Goal: Navigation & Orientation: Find specific page/section

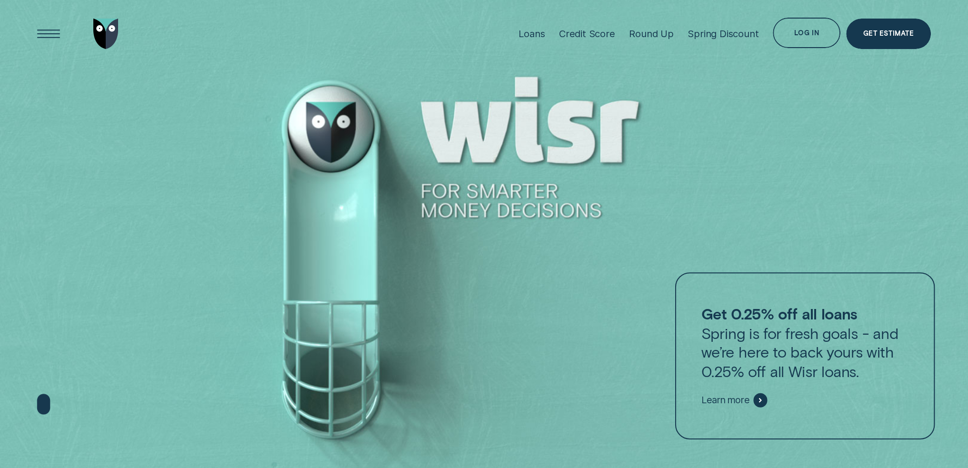
click at [802, 40] on div "Log in" at bounding box center [807, 33] width 68 height 30
click at [810, 35] on div "Log in" at bounding box center [806, 33] width 25 height 6
click at [788, 31] on div "Log in" at bounding box center [807, 33] width 68 height 30
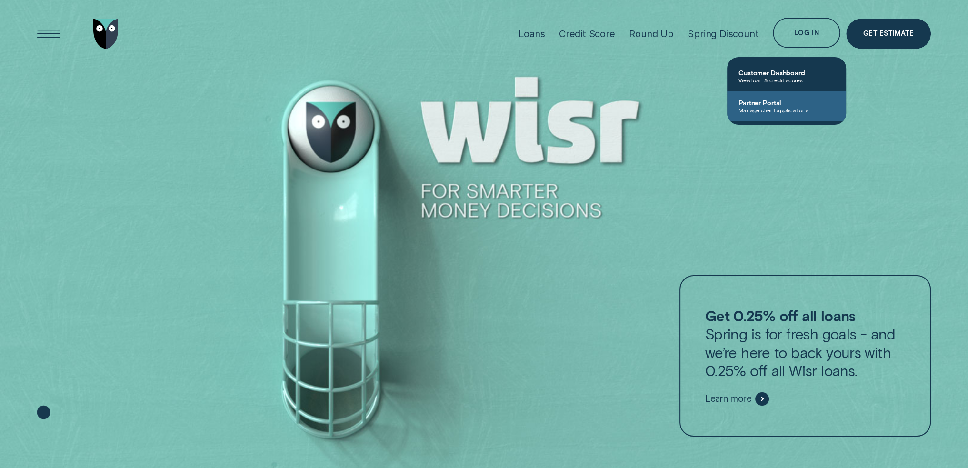
click at [784, 101] on span "Partner Portal" at bounding box center [786, 103] width 96 height 8
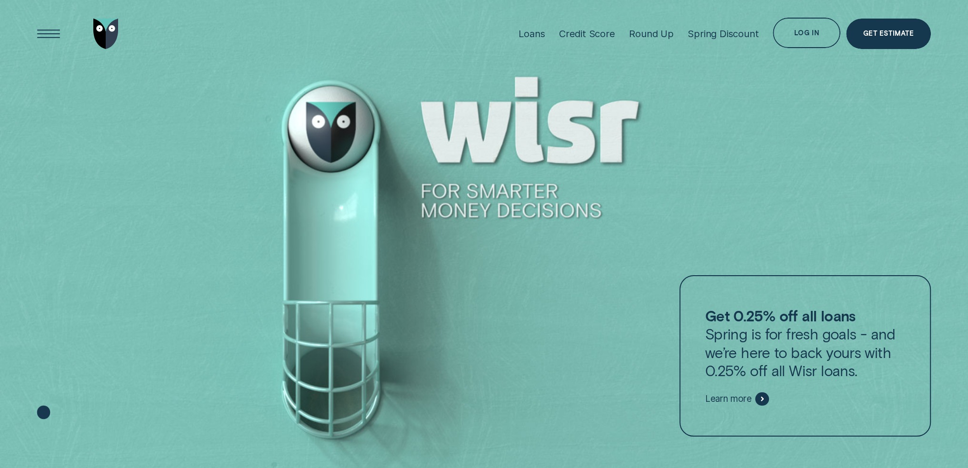
click at [308, 72] on div at bounding box center [484, 234] width 968 height 468
click at [796, 36] on div "Log in" at bounding box center [806, 34] width 25 height 6
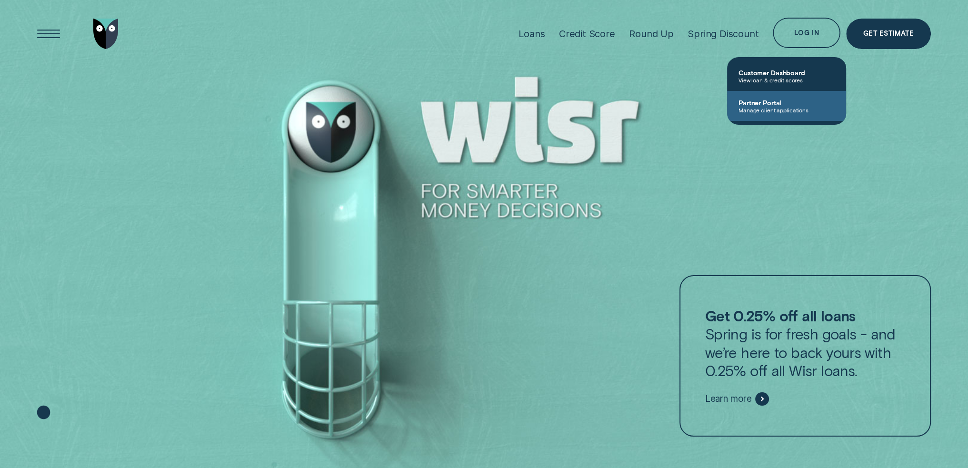
click at [774, 104] on span "Partner Portal" at bounding box center [786, 103] width 96 height 8
